Goal: Find specific page/section: Find specific page/section

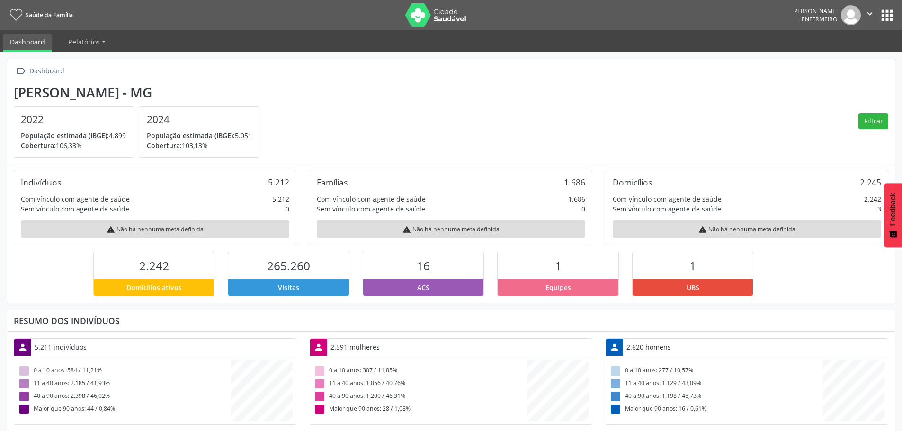
scroll to position [157, 296]
click at [889, 16] on button "apps" at bounding box center [886, 15] width 17 height 17
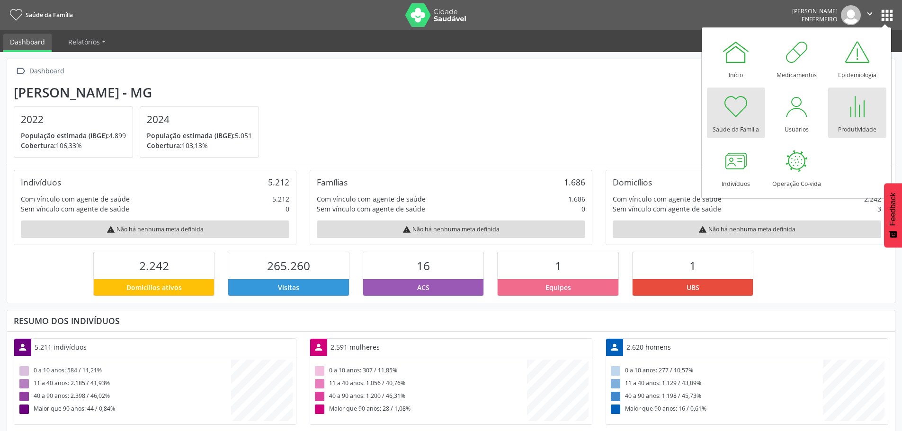
click at [850, 103] on div at bounding box center [857, 106] width 28 height 28
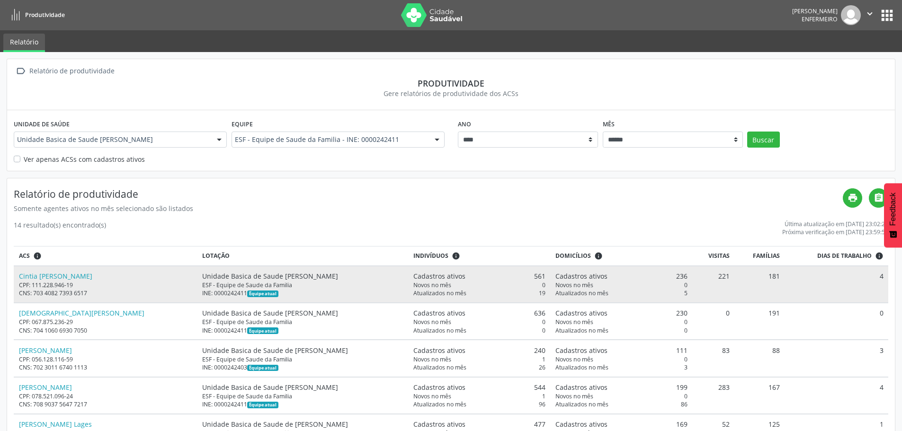
scroll to position [1, 0]
click at [56, 275] on link "Cintia [PERSON_NAME]" at bounding box center [55, 275] width 73 height 9
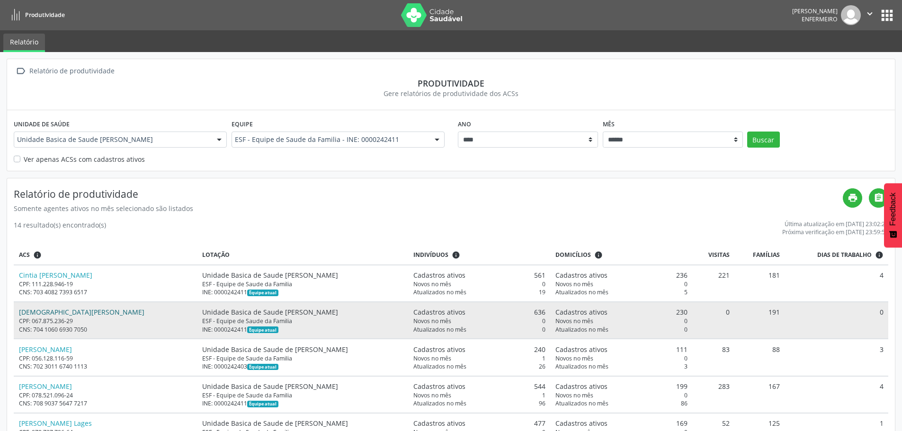
click at [57, 314] on link "[DEMOGRAPHIC_DATA][PERSON_NAME]" at bounding box center [81, 312] width 125 height 9
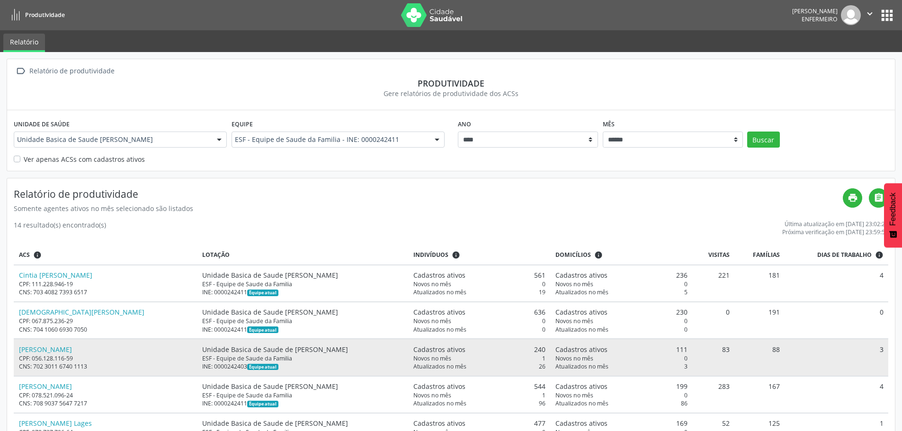
scroll to position [47, 0]
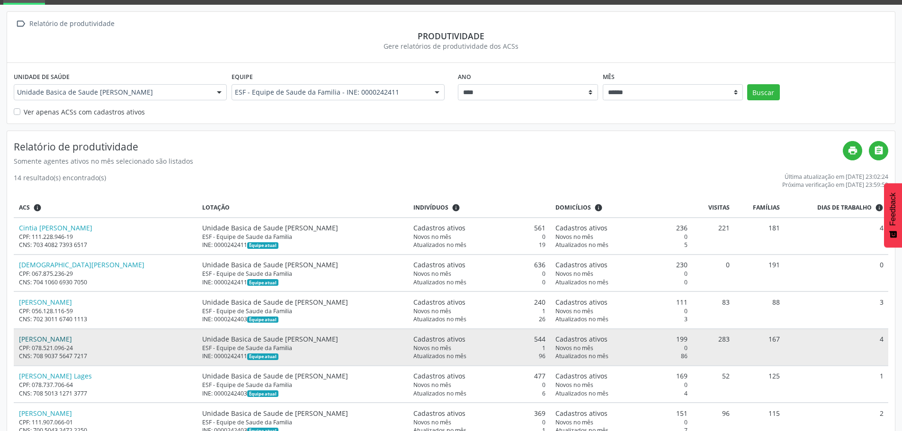
click at [39, 338] on link "[PERSON_NAME]" at bounding box center [45, 339] width 53 height 9
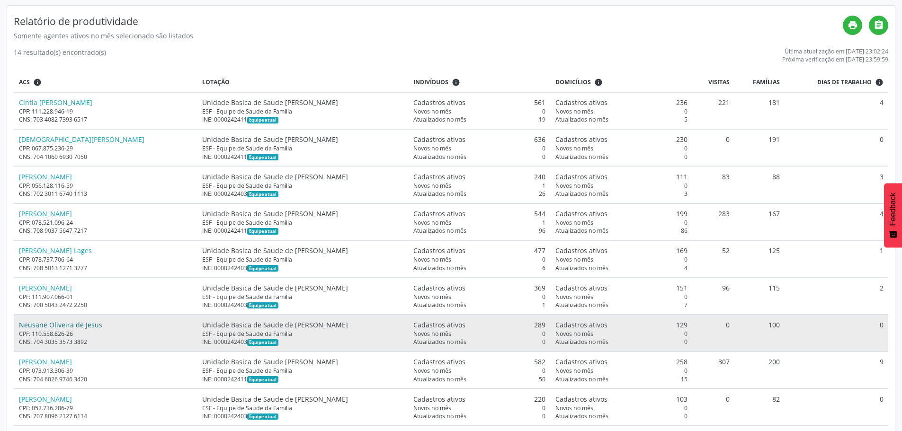
scroll to position [189, 0]
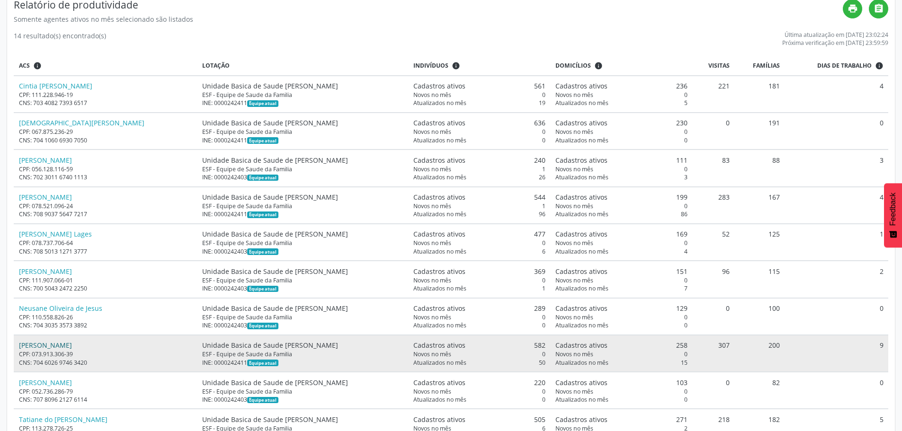
click at [70, 346] on link "[PERSON_NAME]" at bounding box center [45, 345] width 53 height 9
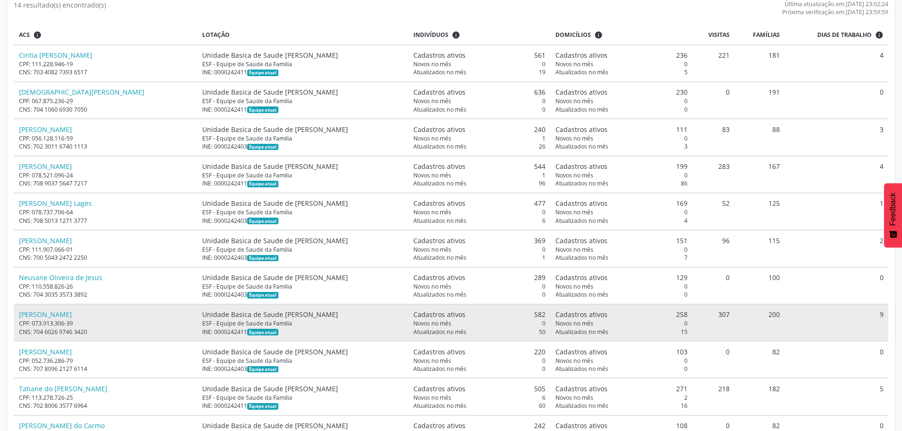
scroll to position [237, 0]
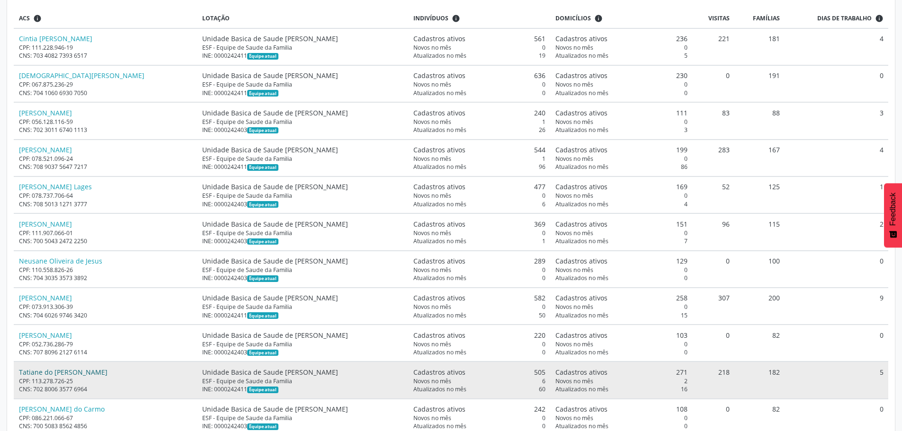
click at [55, 371] on link "Tatiane do [PERSON_NAME]" at bounding box center [63, 372] width 89 height 9
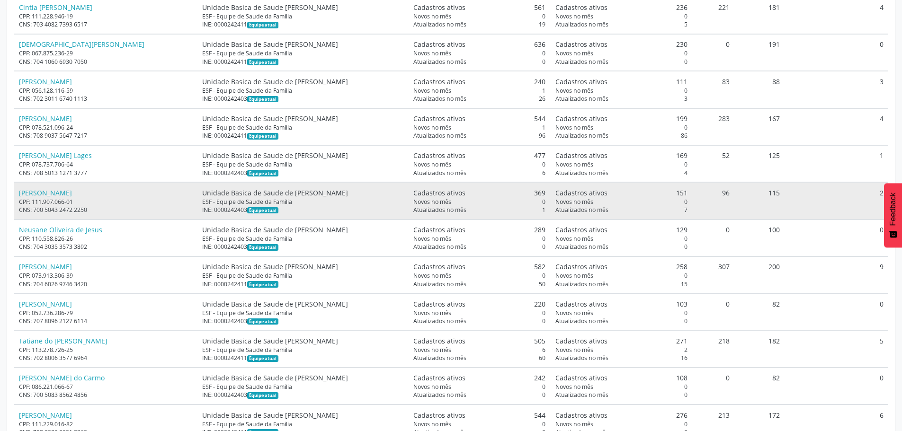
scroll to position [299, 0]
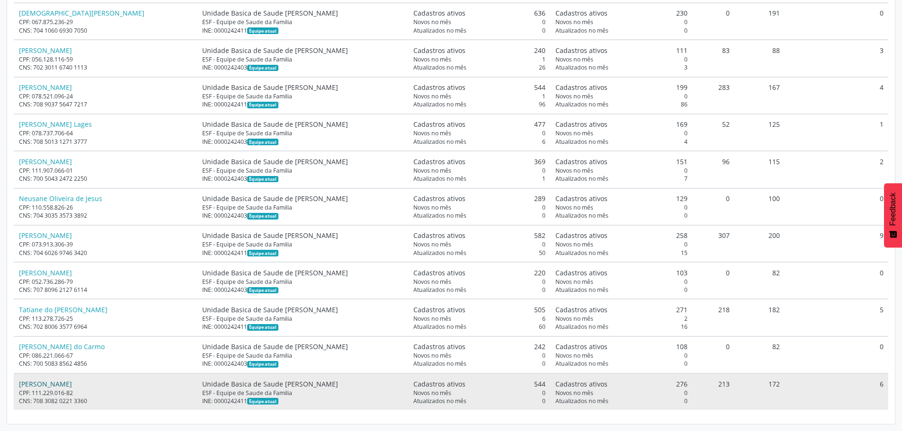
click at [72, 385] on link "[PERSON_NAME]" at bounding box center [45, 384] width 53 height 9
